Goal: Task Accomplishment & Management: Manage account settings

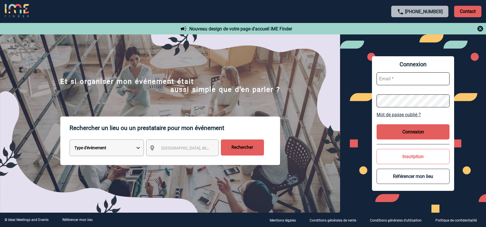
click at [420, 77] on input "text" at bounding box center [412, 78] width 73 height 13
type input "[PERSON_NAME][EMAIL_ADDRESS][PERSON_NAME][DOMAIN_NAME]"
click at [425, 137] on button "Connexion" at bounding box center [412, 131] width 73 height 15
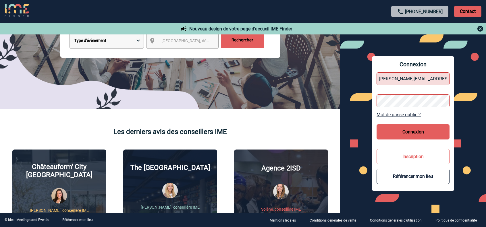
scroll to position [115, 0]
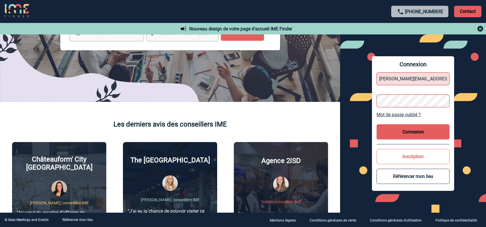
click at [408, 133] on button "Connexion" at bounding box center [412, 131] width 73 height 15
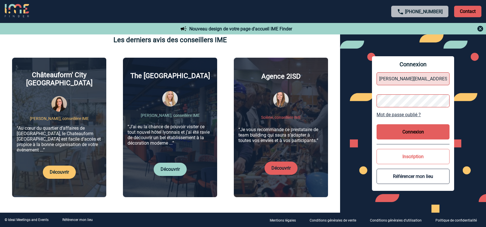
scroll to position [201, 0]
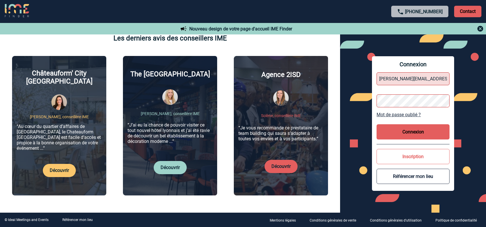
click at [424, 133] on button "Connexion" at bounding box center [412, 131] width 73 height 15
click at [441, 79] on input "[PERSON_NAME][EMAIL_ADDRESS][PERSON_NAME][DOMAIN_NAME]" at bounding box center [412, 78] width 73 height 13
click at [412, 131] on button "Connexion" at bounding box center [412, 131] width 73 height 15
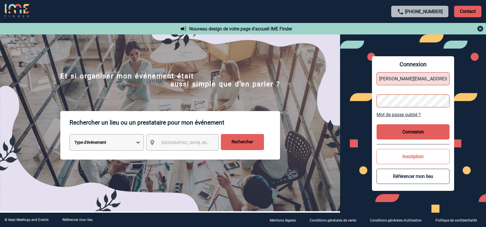
scroll to position [0, 0]
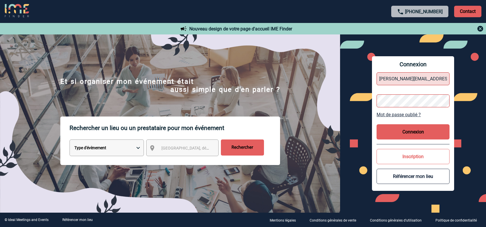
click at [402, 127] on button "Connexion" at bounding box center [412, 131] width 73 height 15
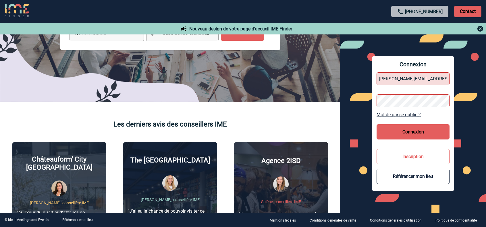
scroll to position [29, 0]
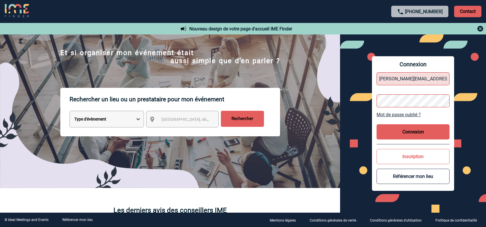
click at [466, 11] on p "Contact" at bounding box center [467, 11] width 27 height 11
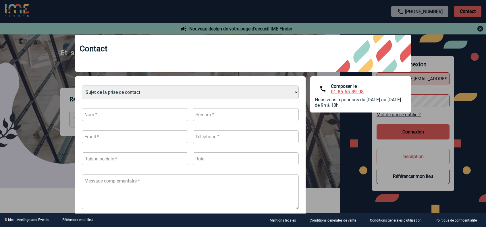
click at [23, 75] on div at bounding box center [243, 113] width 486 height 227
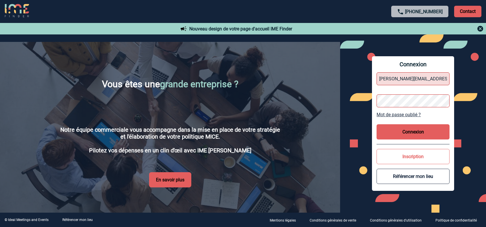
scroll to position [919, 0]
click at [410, 129] on button "Connexion" at bounding box center [412, 131] width 73 height 15
